Goal: Find specific page/section: Find specific page/section

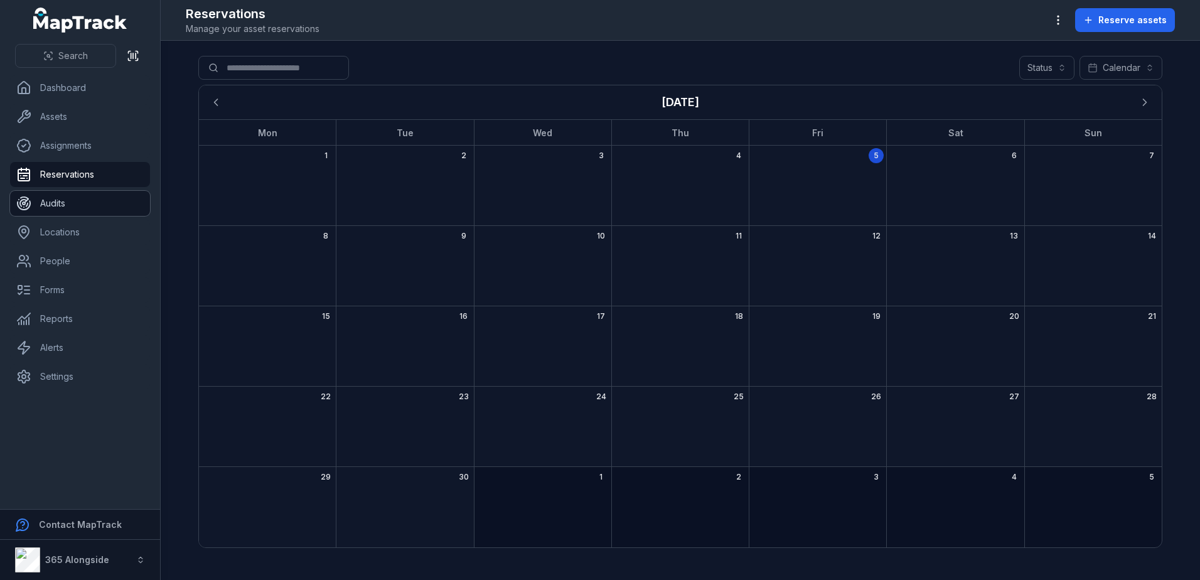
click at [77, 201] on link "Audits" at bounding box center [80, 203] width 140 height 25
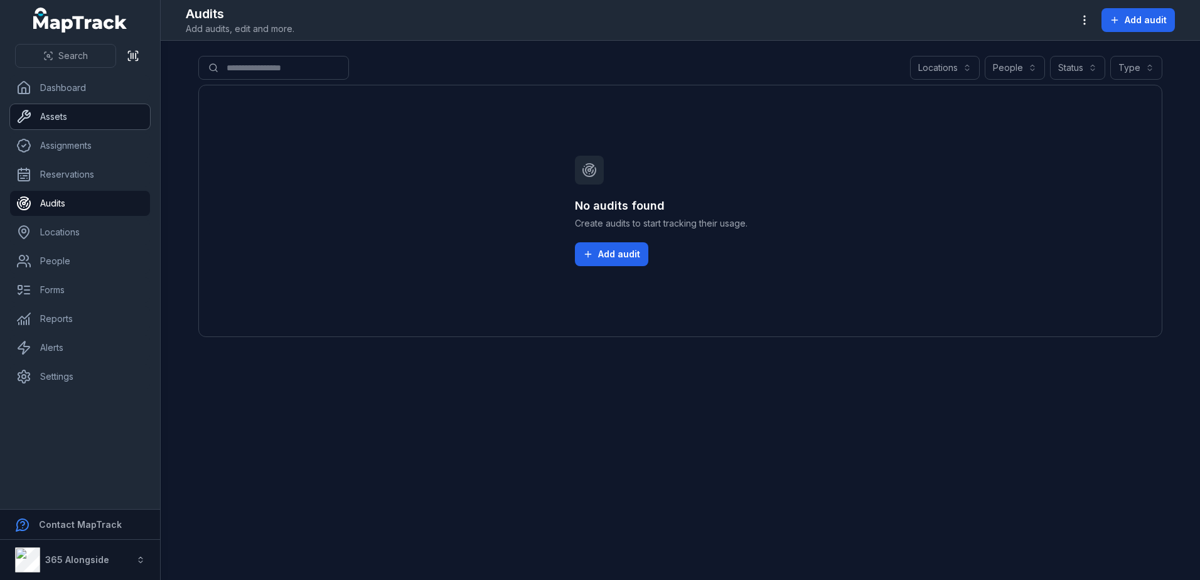
click at [80, 114] on link "Assets" at bounding box center [80, 116] width 140 height 25
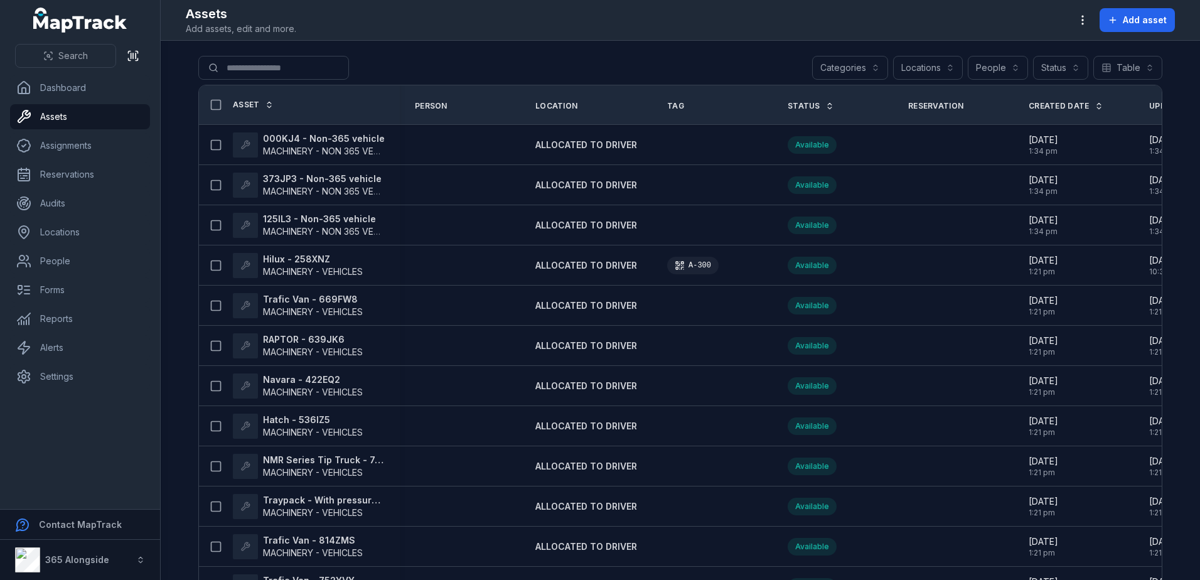
click at [754, 63] on div "Search for assets Categories Locations People Status Table *****" at bounding box center [680, 70] width 964 height 29
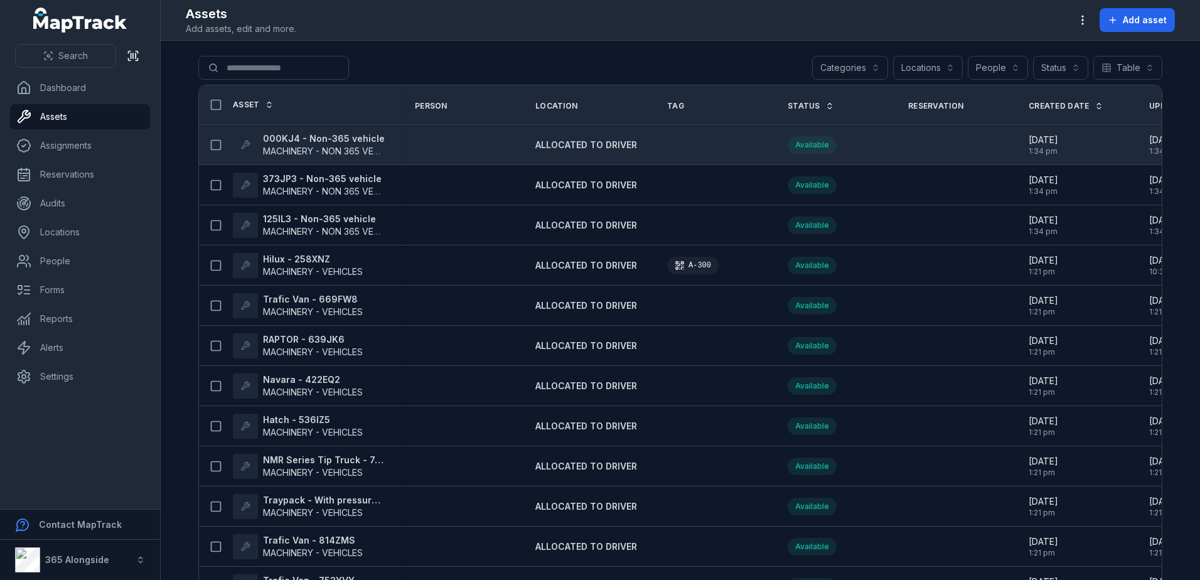
click at [695, 153] on td at bounding box center [712, 145] width 121 height 40
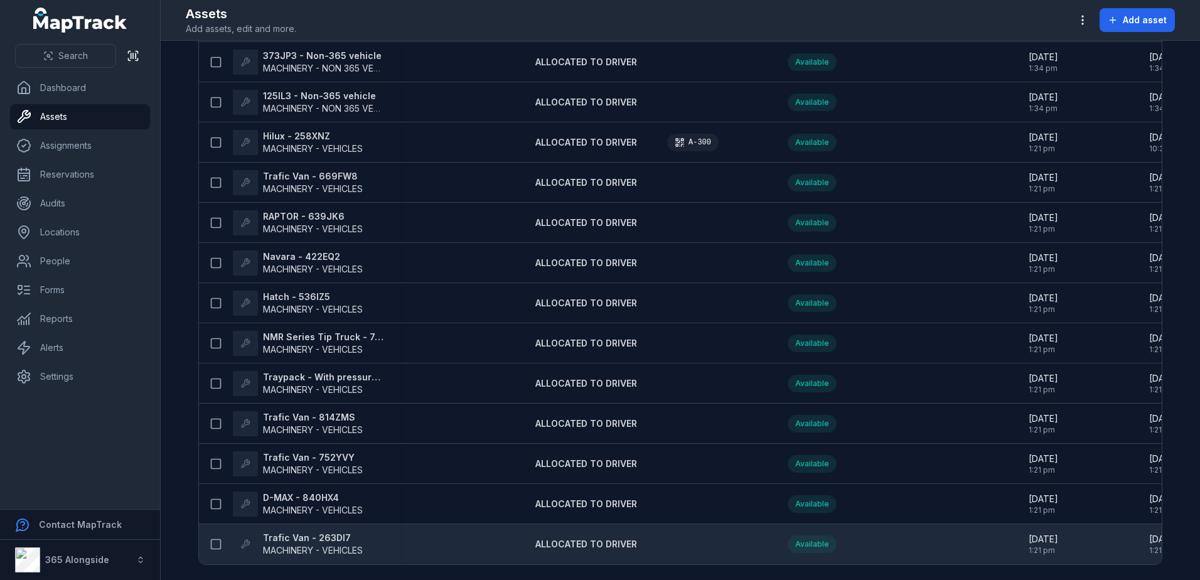
scroll to position [0, 92]
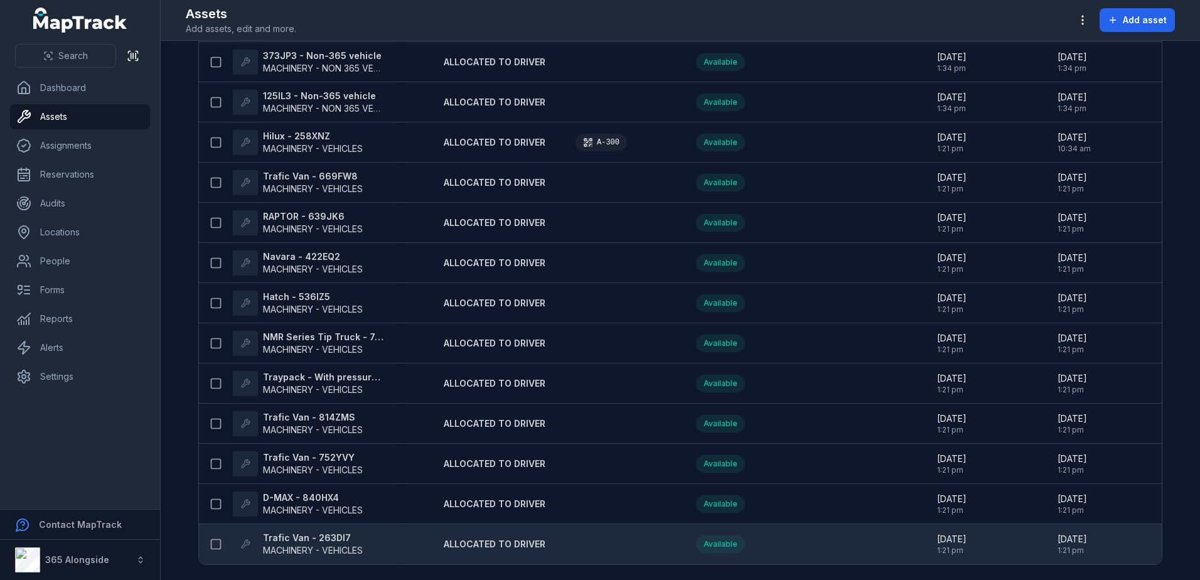
click at [1125, 558] on td "[DATE] 1:21 pm" at bounding box center [1103, 544] width 121 height 40
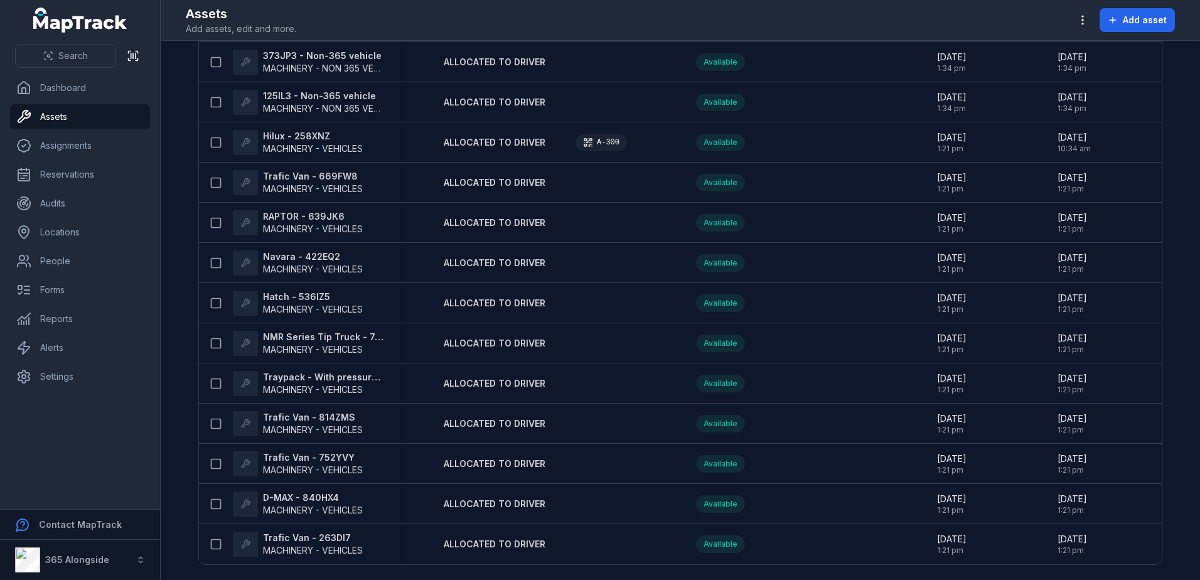
click at [1172, 517] on main "Search for assets Categories Locations People Status Table ***** Asset Person L…" at bounding box center [680, 310] width 1039 height 539
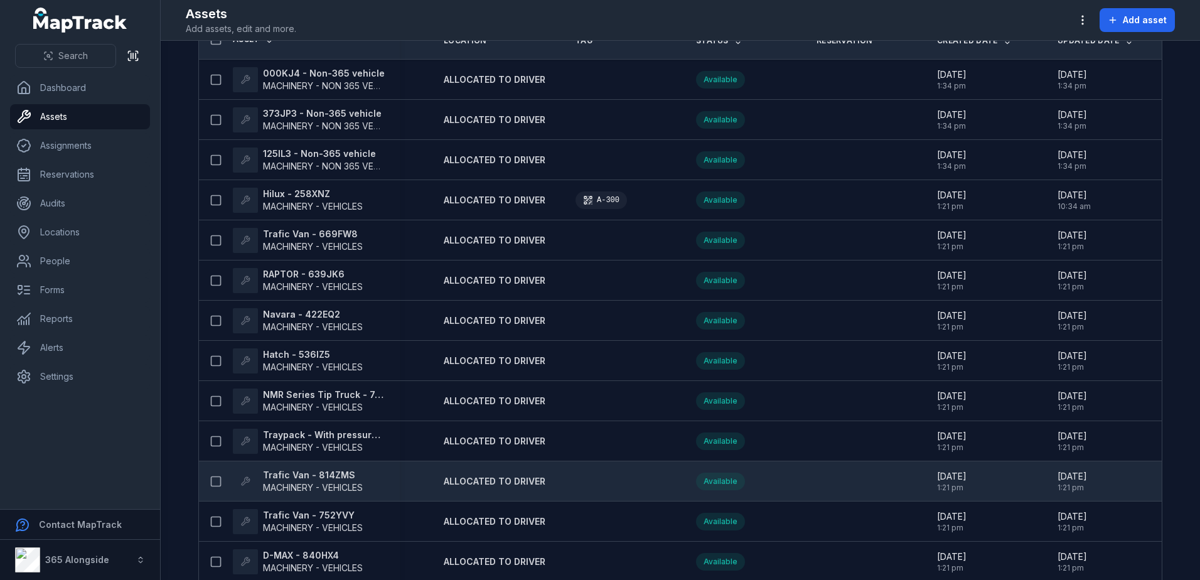
scroll to position [0, 0]
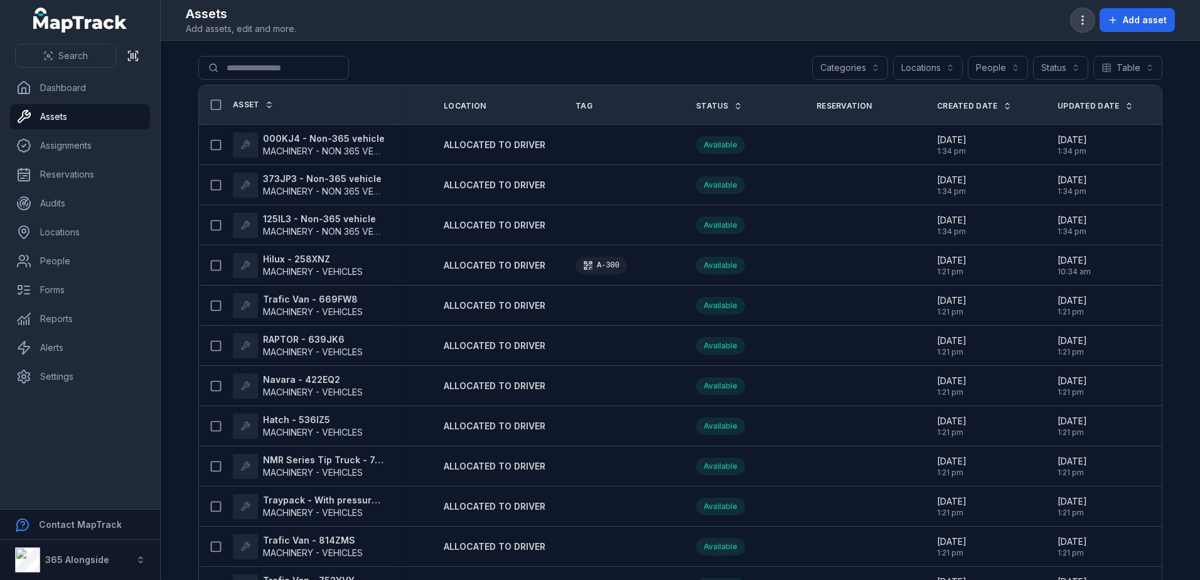
click at [1078, 22] on icon "button" at bounding box center [1083, 20] width 13 height 13
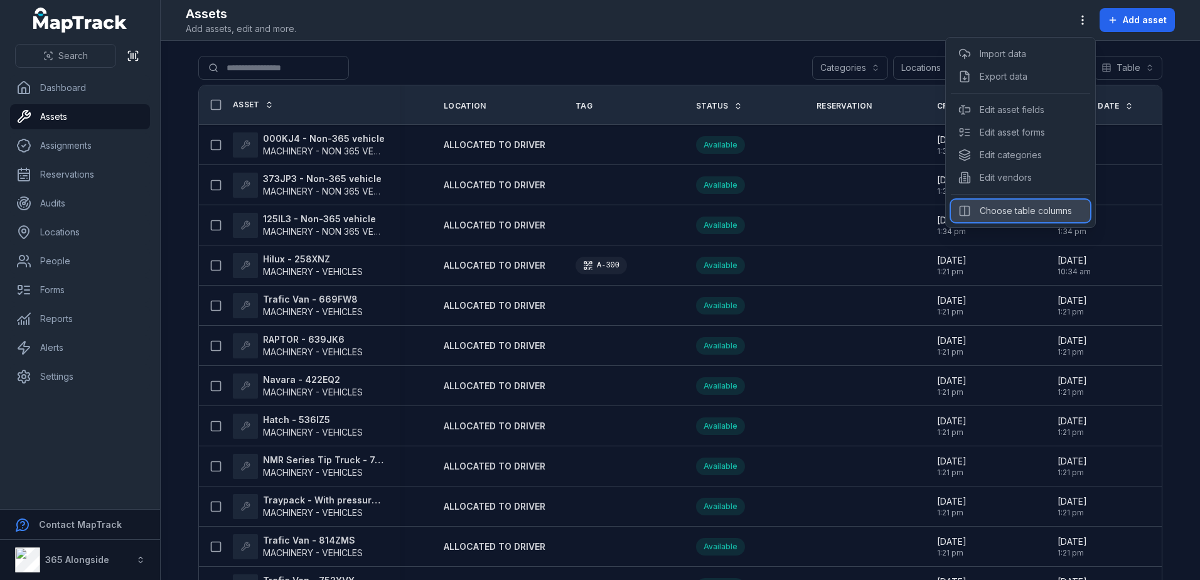
click at [1033, 202] on div "Choose table columns" at bounding box center [1020, 211] width 139 height 23
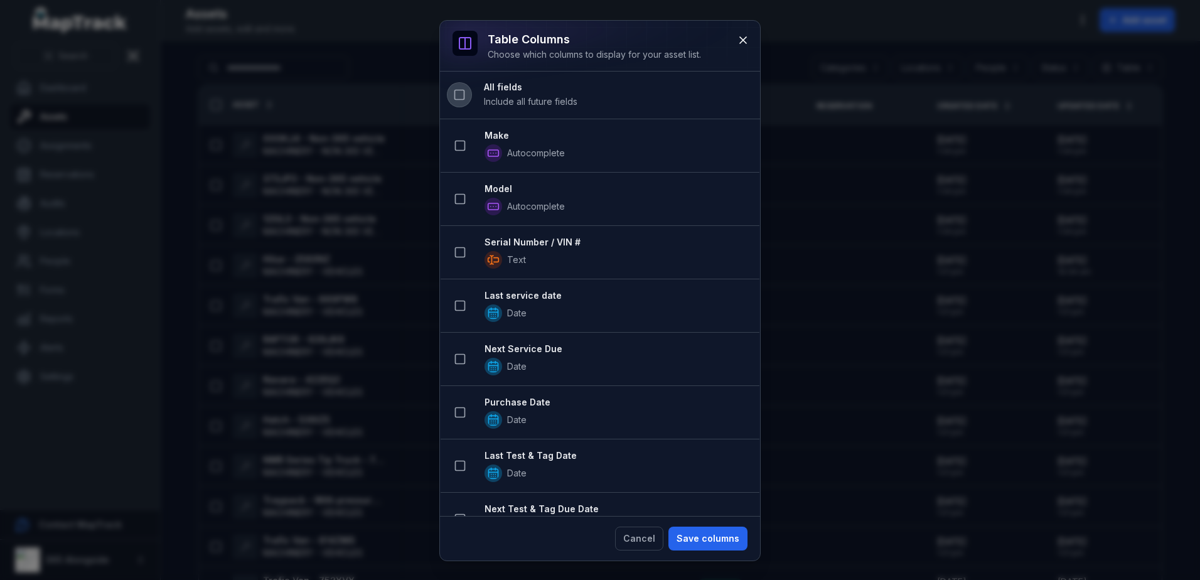
click at [454, 94] on icon at bounding box center [459, 95] width 13 height 13
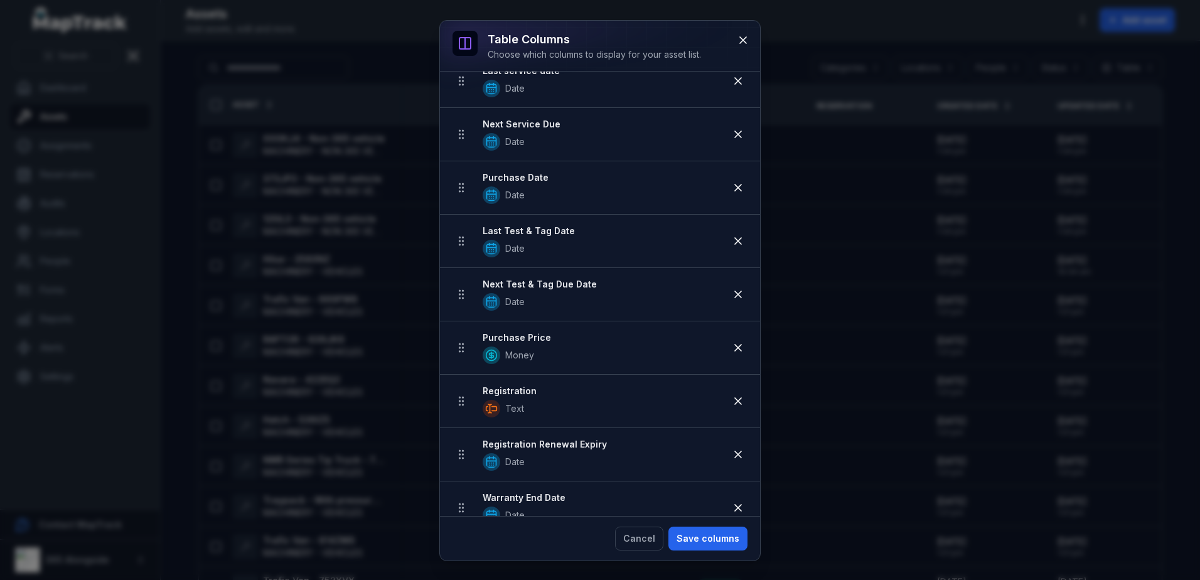
scroll to position [314, 0]
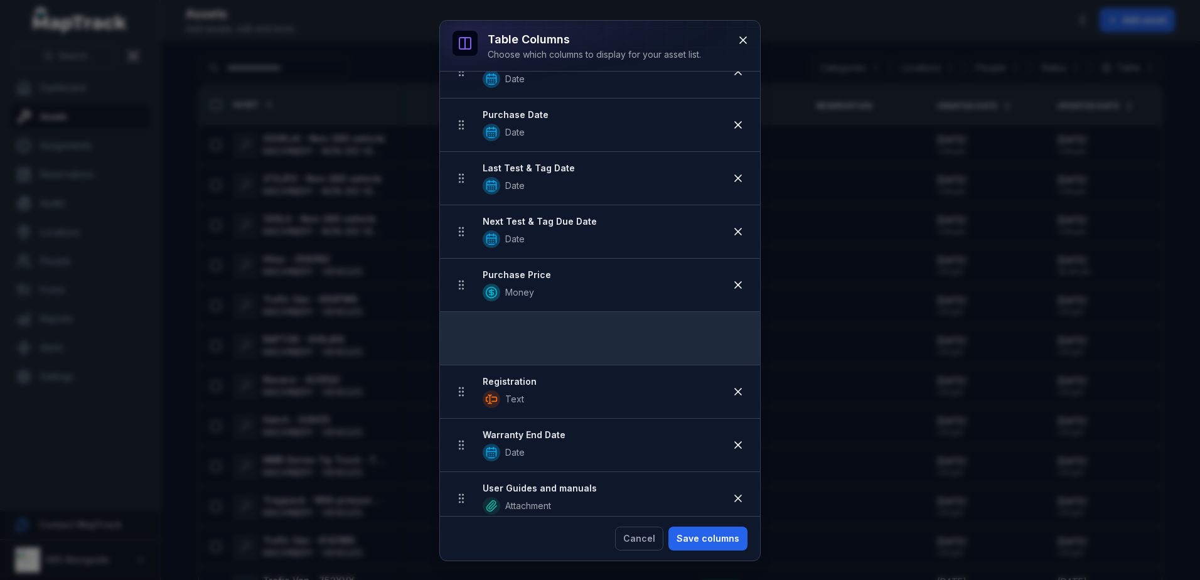
drag, startPoint x: 462, startPoint y: 392, endPoint x: 457, endPoint y: 338, distance: 54.8
click at [457, 338] on ul "Make Autocomplete Model Autocomplete Serial Number / VIN # Text Last service da…" at bounding box center [600, 525] width 320 height 1387
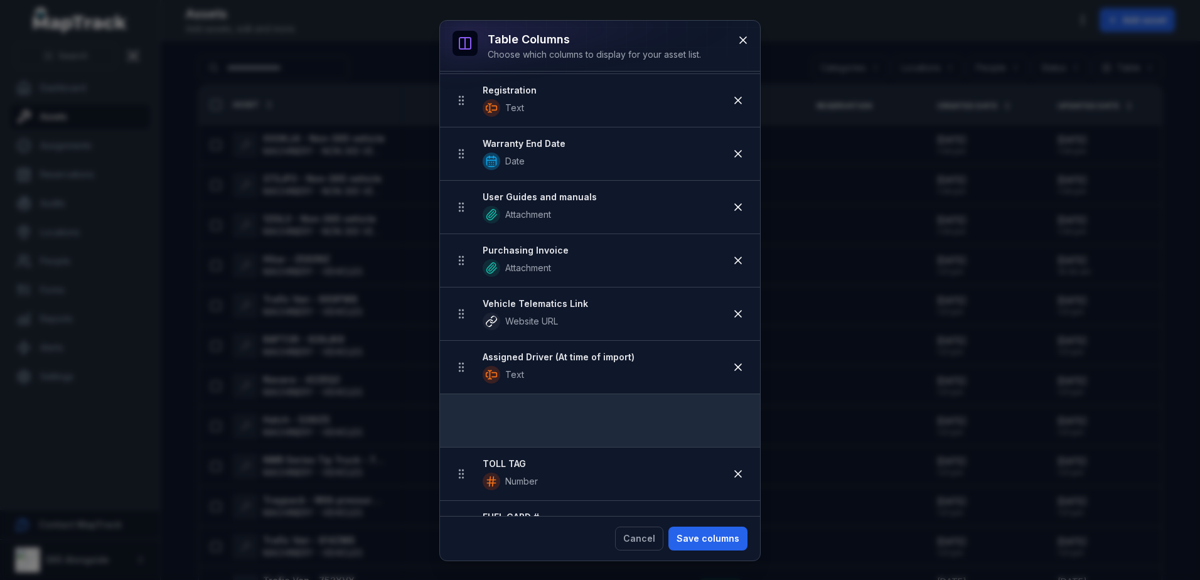
scroll to position [557, 0]
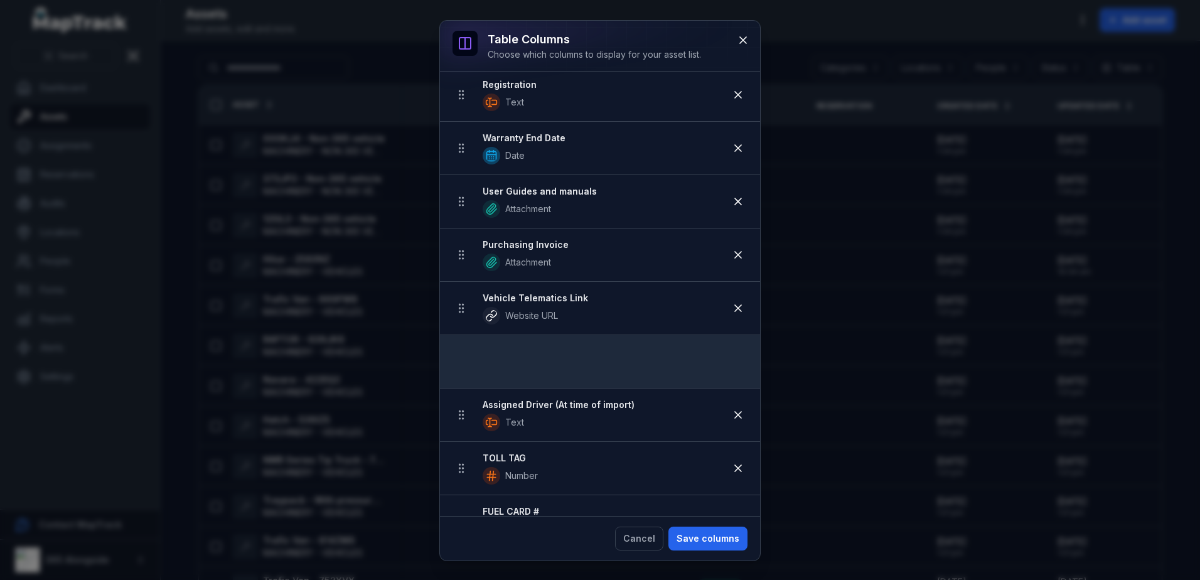
drag, startPoint x: 461, startPoint y: 345, endPoint x: 478, endPoint y: 353, distance: 19.4
click at [478, 353] on ul "Make Autocomplete Model Autocomplete Serial Number / VIN # Text Last service da…" at bounding box center [600, 281] width 320 height 1387
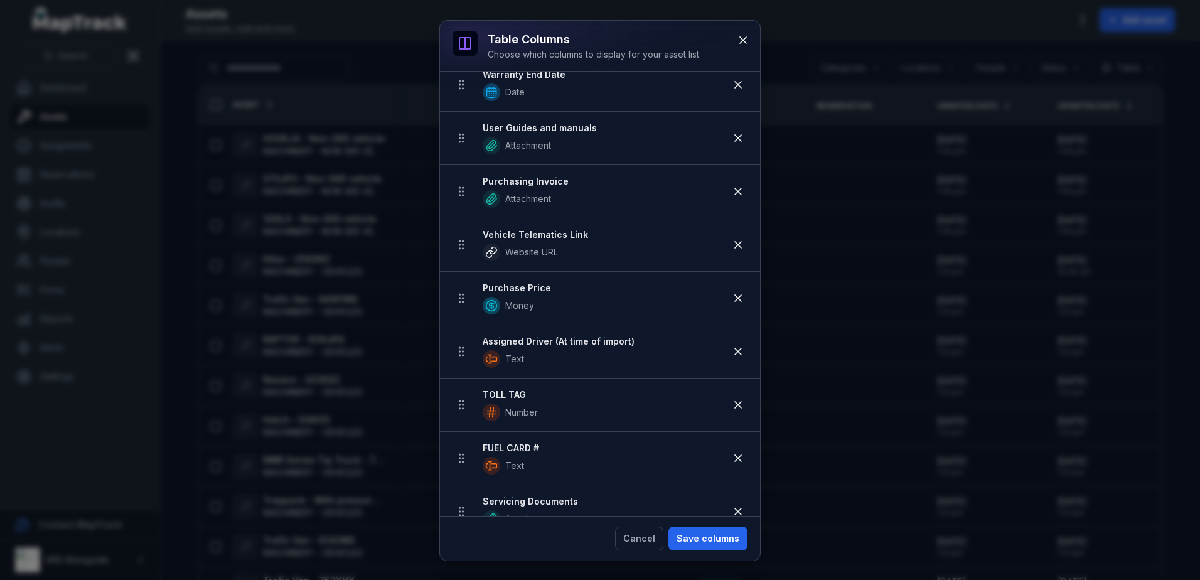
scroll to position [682, 0]
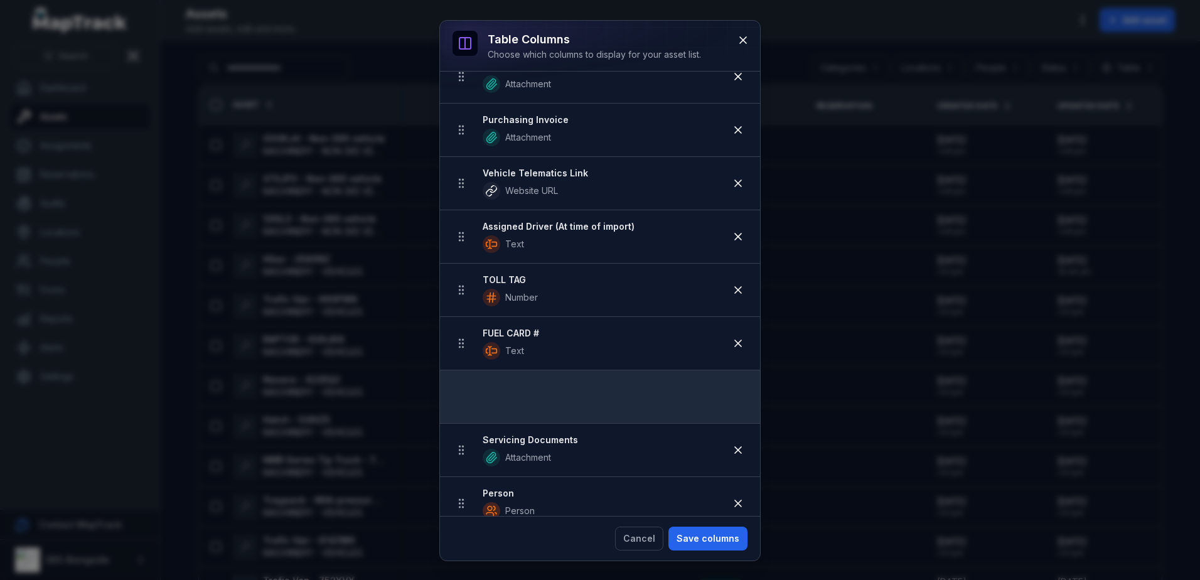
drag, startPoint x: 464, startPoint y: 236, endPoint x: 459, endPoint y: 400, distance: 163.9
click at [459, 400] on ul "Make Autocomplete Model Autocomplete Serial Number / VIN # Text Last service da…" at bounding box center [600, 156] width 320 height 1387
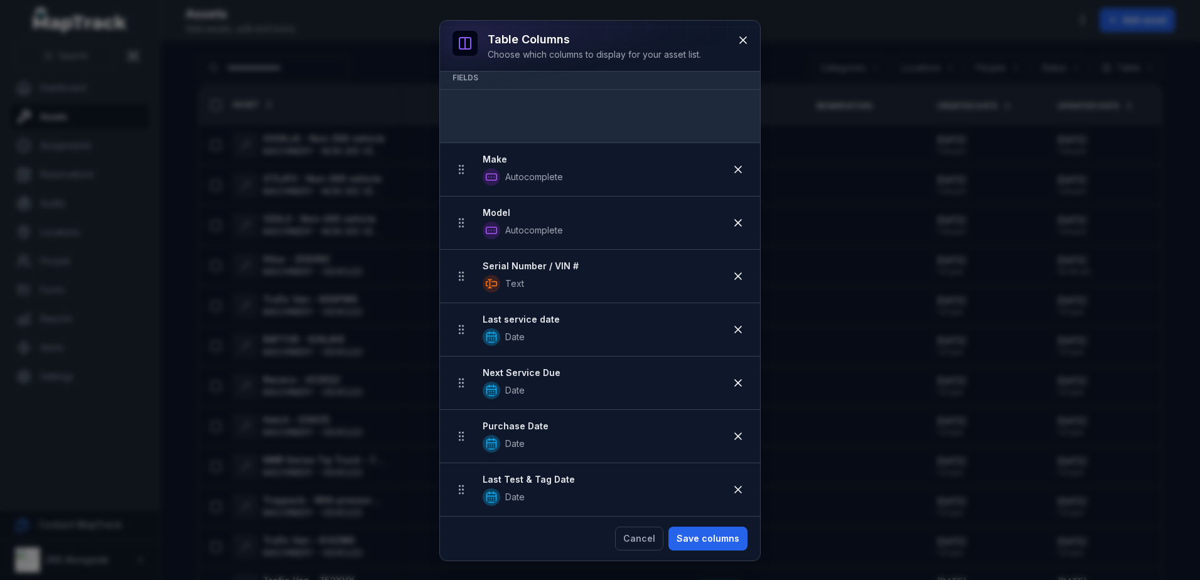
scroll to position [0, 0]
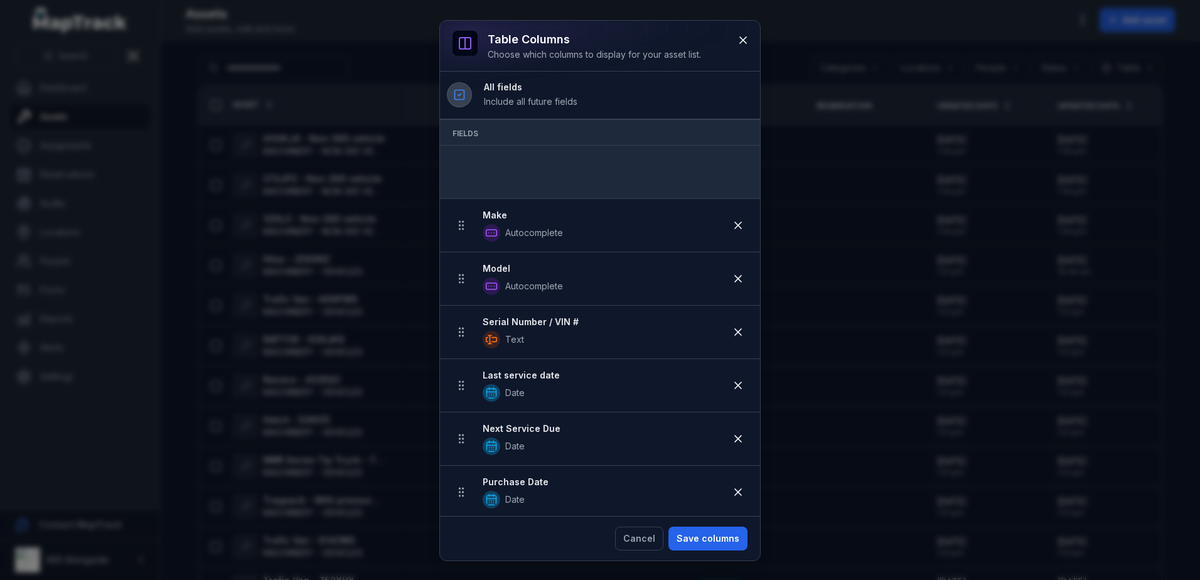
drag, startPoint x: 466, startPoint y: 362, endPoint x: 479, endPoint y: 178, distance: 183.8
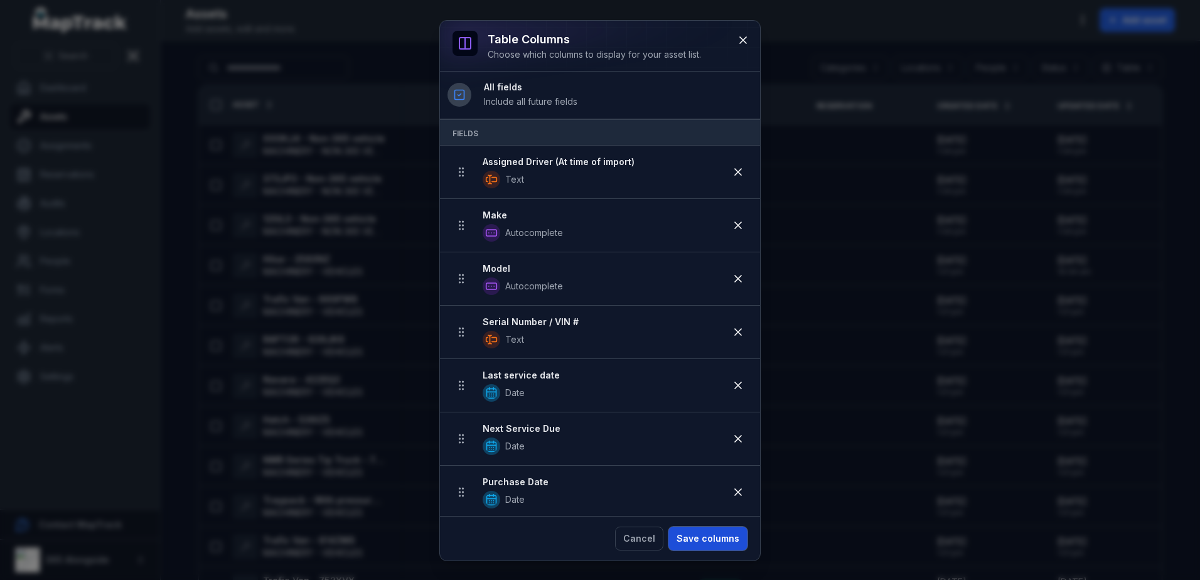
click at [711, 533] on button "Save columns" at bounding box center [708, 539] width 79 height 24
